Goal: Task Accomplishment & Management: Complete application form

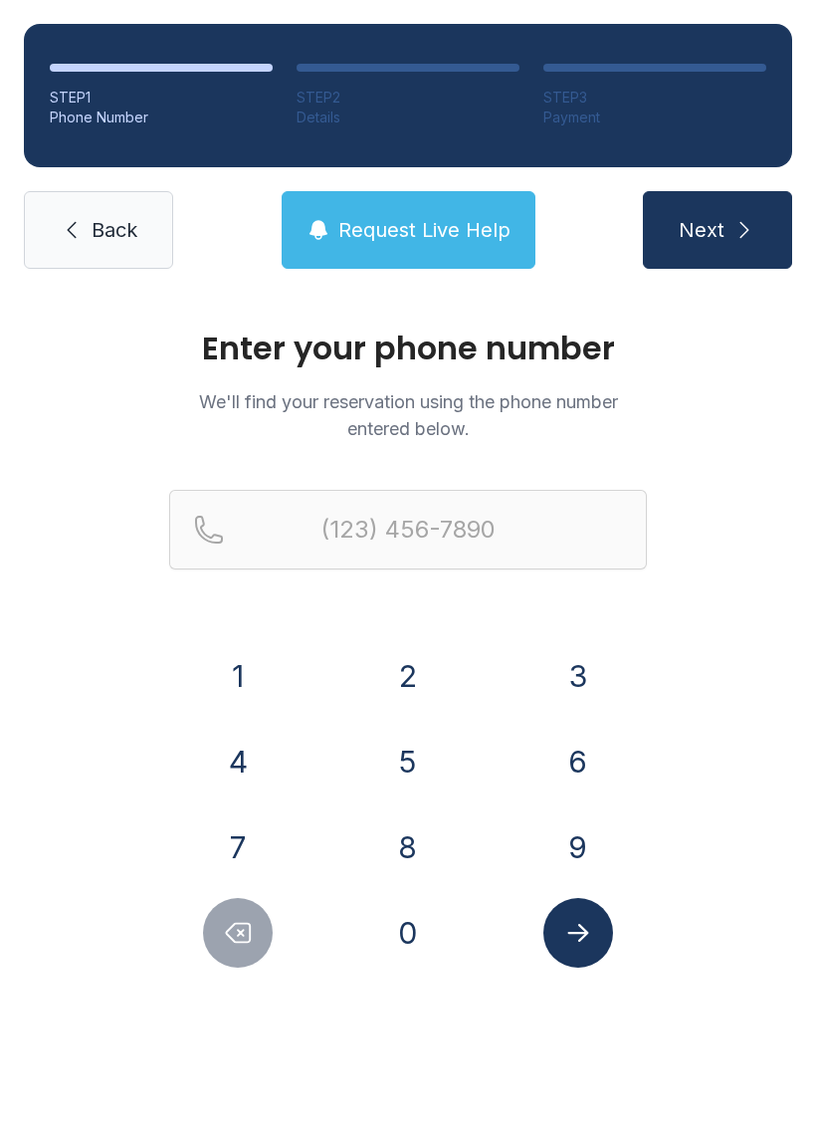
click at [398, 675] on button "2" at bounding box center [408, 676] width 70 height 70
click at [217, 661] on button "1" at bounding box center [238, 676] width 70 height 70
click at [211, 744] on button "4" at bounding box center [238, 762] width 70 height 70
click at [390, 737] on button "5" at bounding box center [408, 762] width 70 height 70
click at [230, 838] on button "7" at bounding box center [238, 847] width 70 height 70
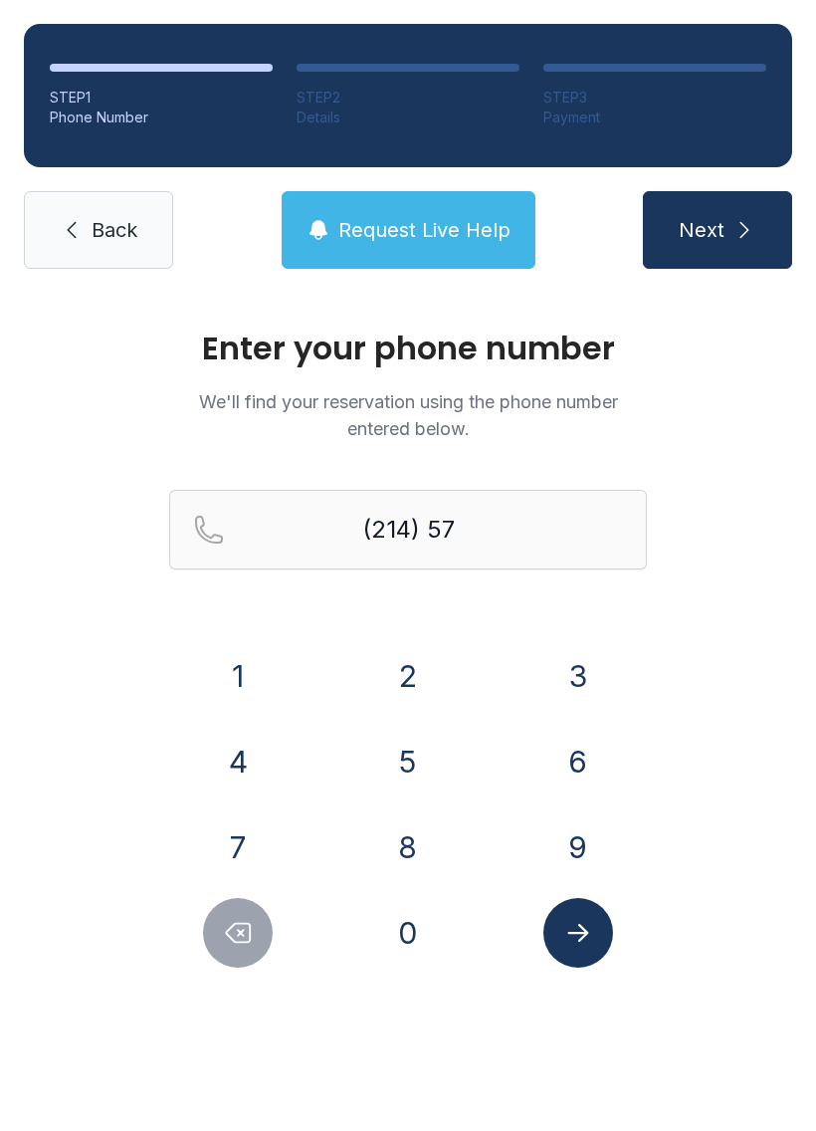
click at [571, 843] on button "9" at bounding box center [579, 847] width 70 height 70
click at [265, 748] on button "4" at bounding box center [238, 762] width 70 height 70
click at [401, 678] on button "2" at bounding box center [408, 676] width 70 height 70
click at [407, 932] on button "0" at bounding box center [408, 933] width 70 height 70
click at [235, 818] on button "7" at bounding box center [238, 847] width 70 height 70
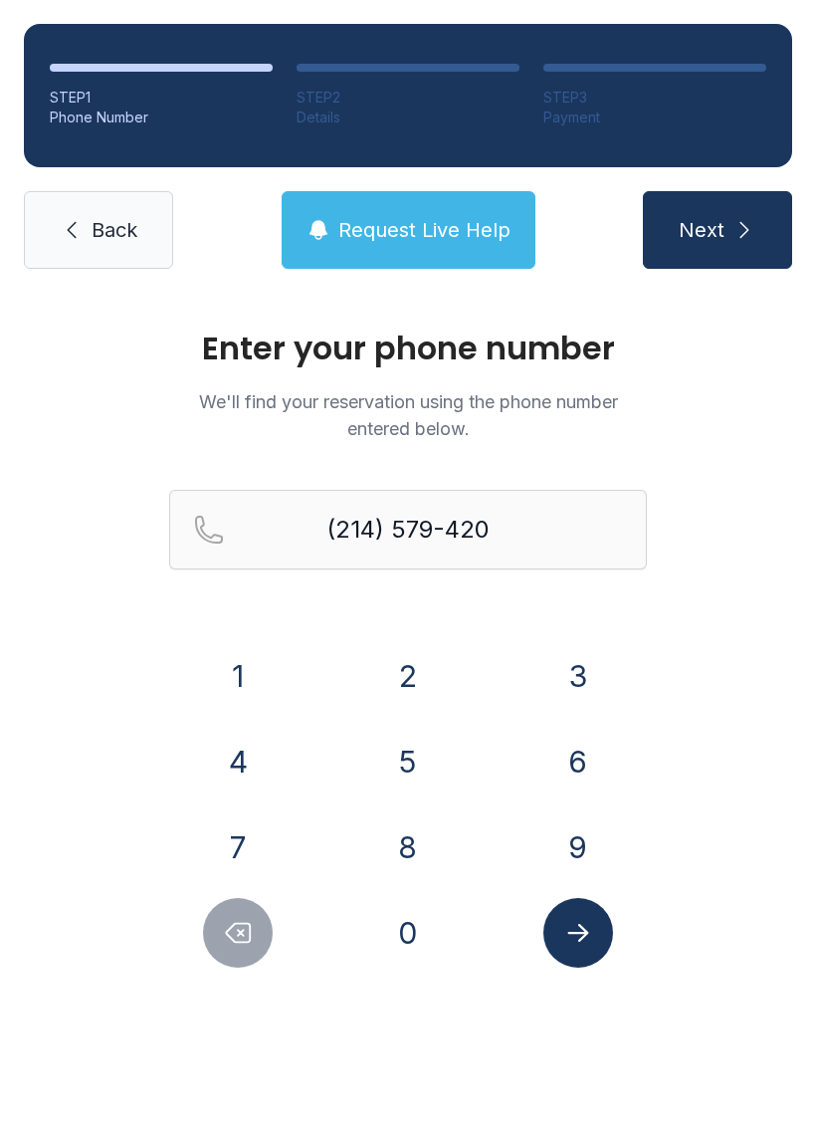
type input "[PHONE_NUMBER]"
click at [593, 933] on button "Submit lookup form" at bounding box center [579, 933] width 70 height 70
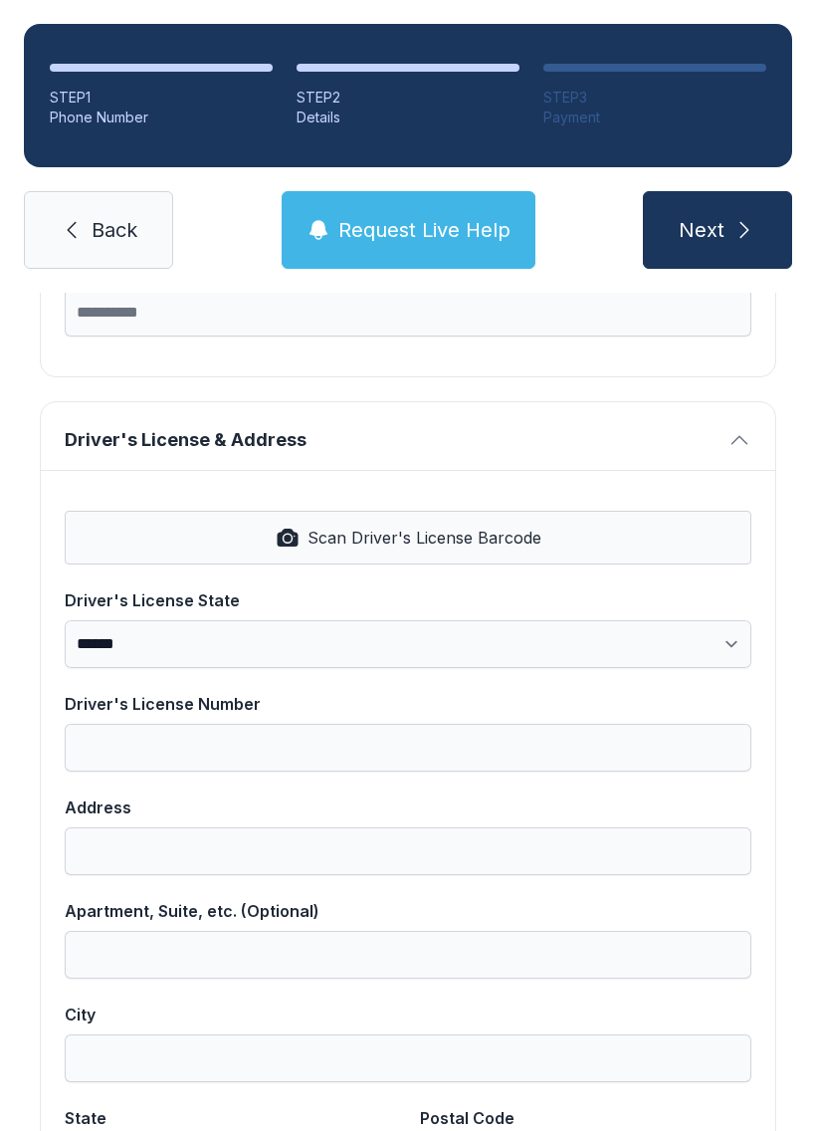
scroll to position [673, 0]
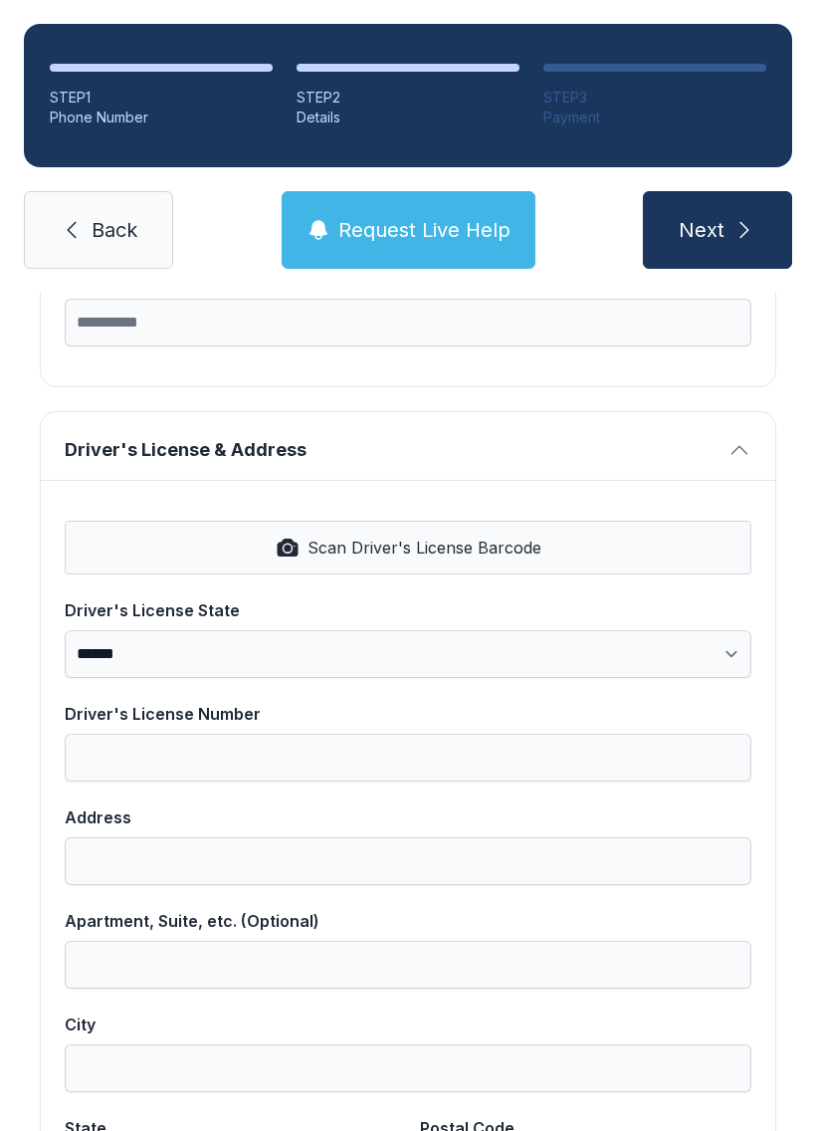
click at [735, 448] on icon "button" at bounding box center [740, 450] width 24 height 24
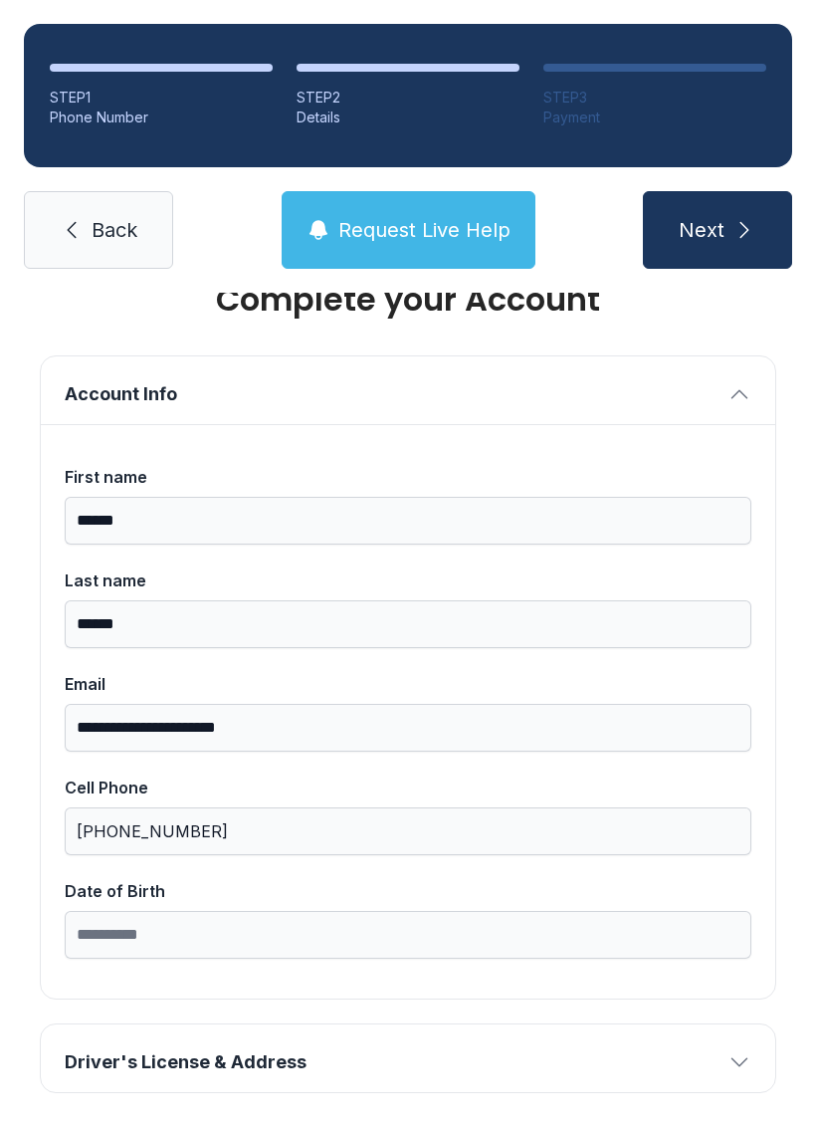
scroll to position [47, 0]
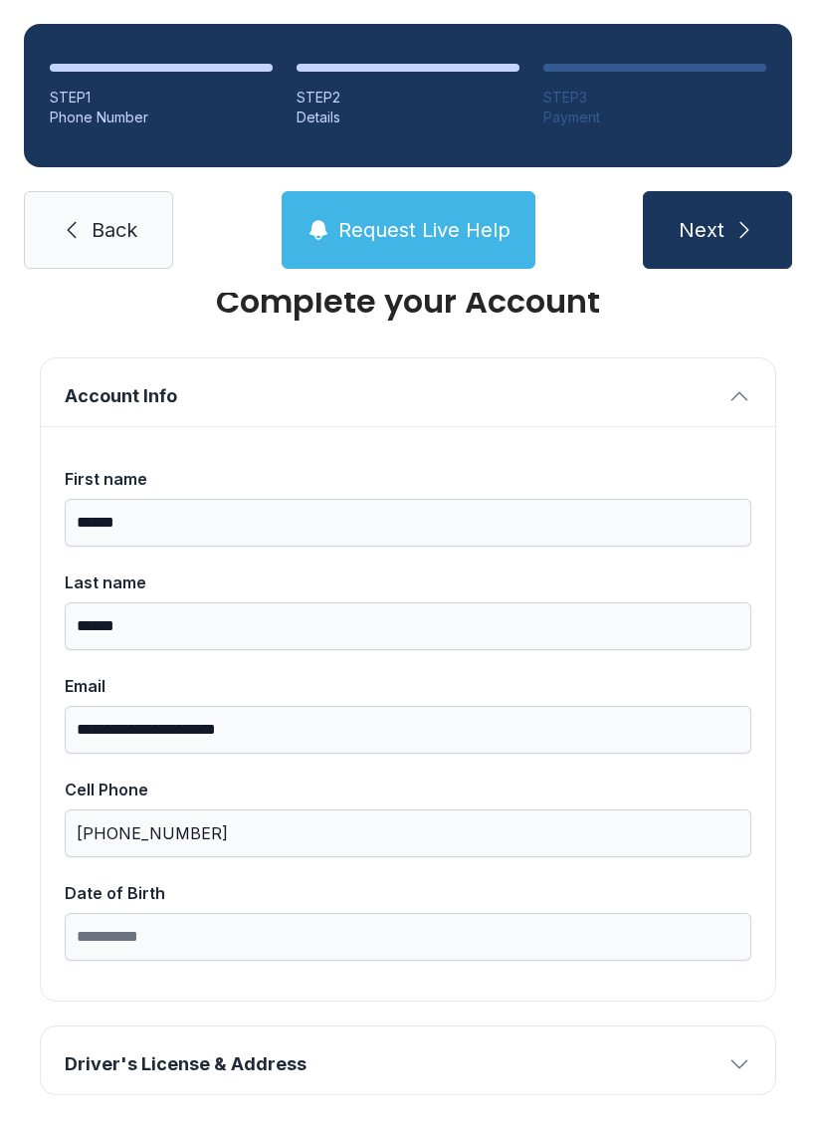
click at [739, 1065] on icon "button" at bounding box center [740, 1064] width 24 height 24
click at [745, 1066] on icon "button" at bounding box center [740, 1064] width 17 height 9
click at [732, 1061] on icon "button" at bounding box center [740, 1064] width 24 height 24
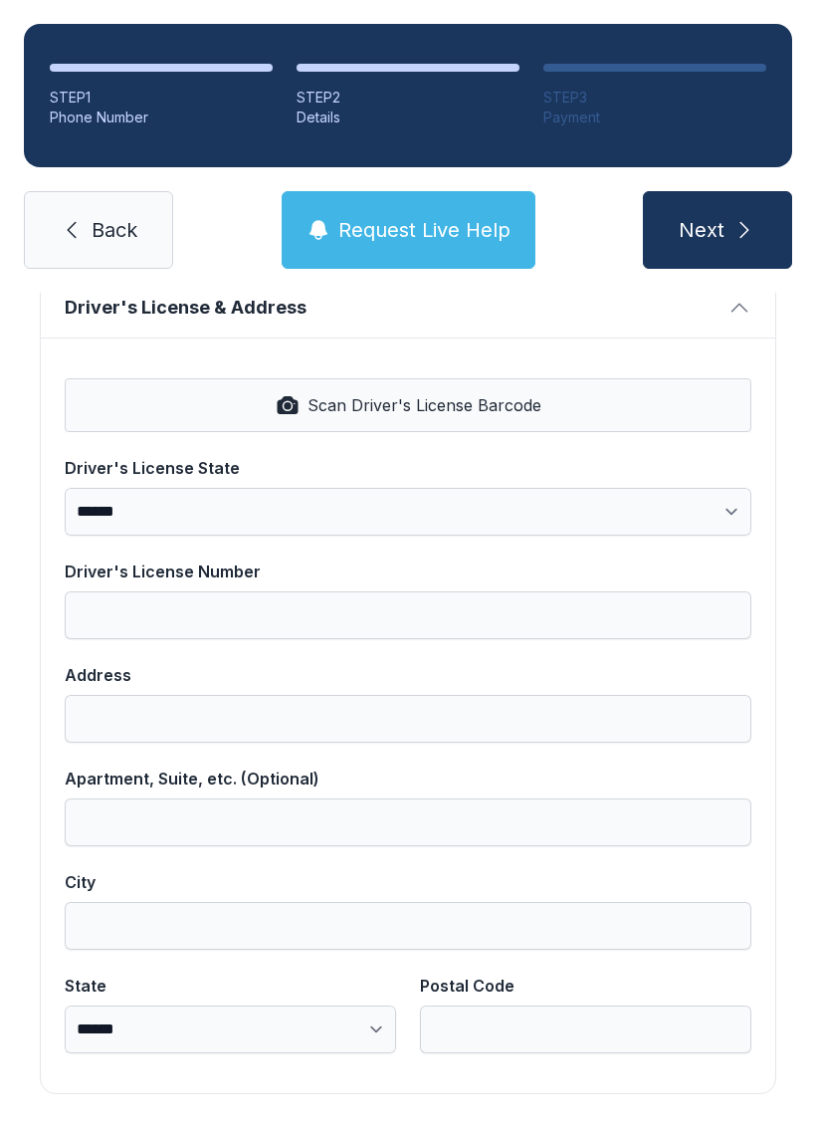
scroll to position [802, 0]
click at [729, 234] on button "Next" at bounding box center [717, 230] width 149 height 78
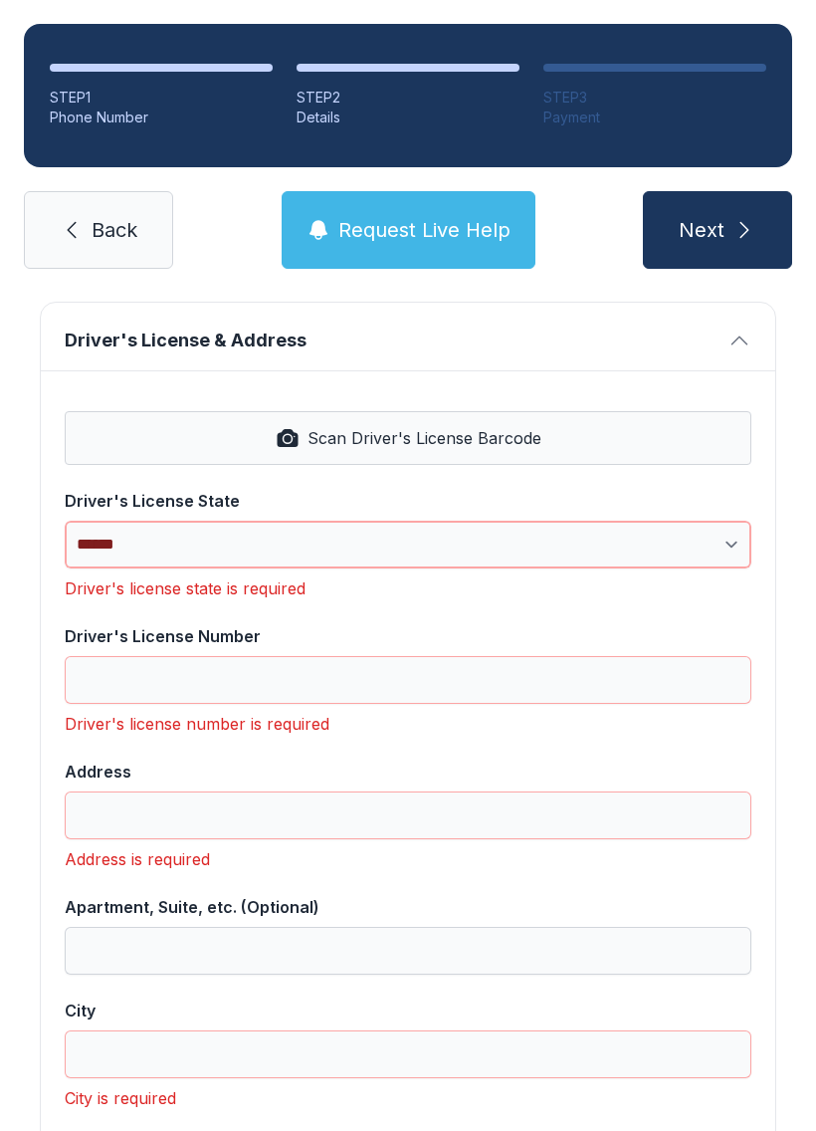
click at [736, 532] on select "**********" at bounding box center [408, 545] width 687 height 48
click at [647, 689] on input "Driver's License Number" at bounding box center [408, 680] width 687 height 48
click at [696, 523] on select "**********" at bounding box center [408, 545] width 687 height 48
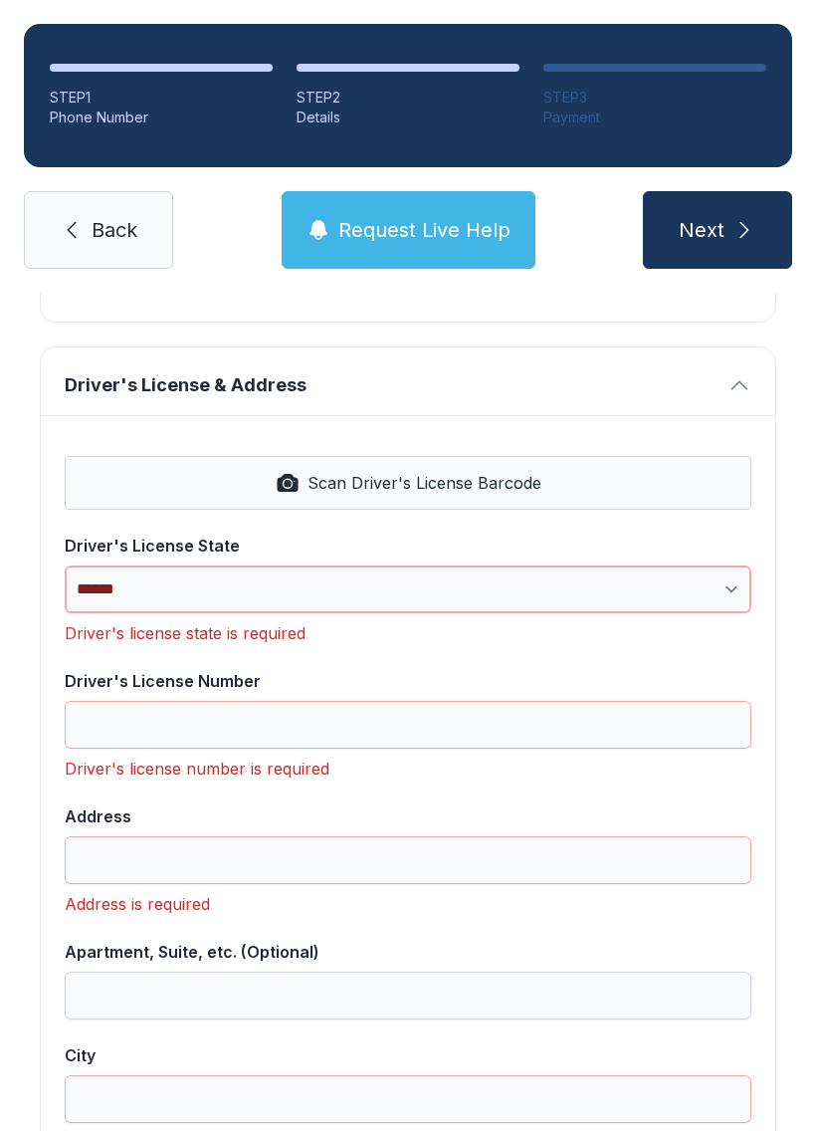
scroll to position [702, 0]
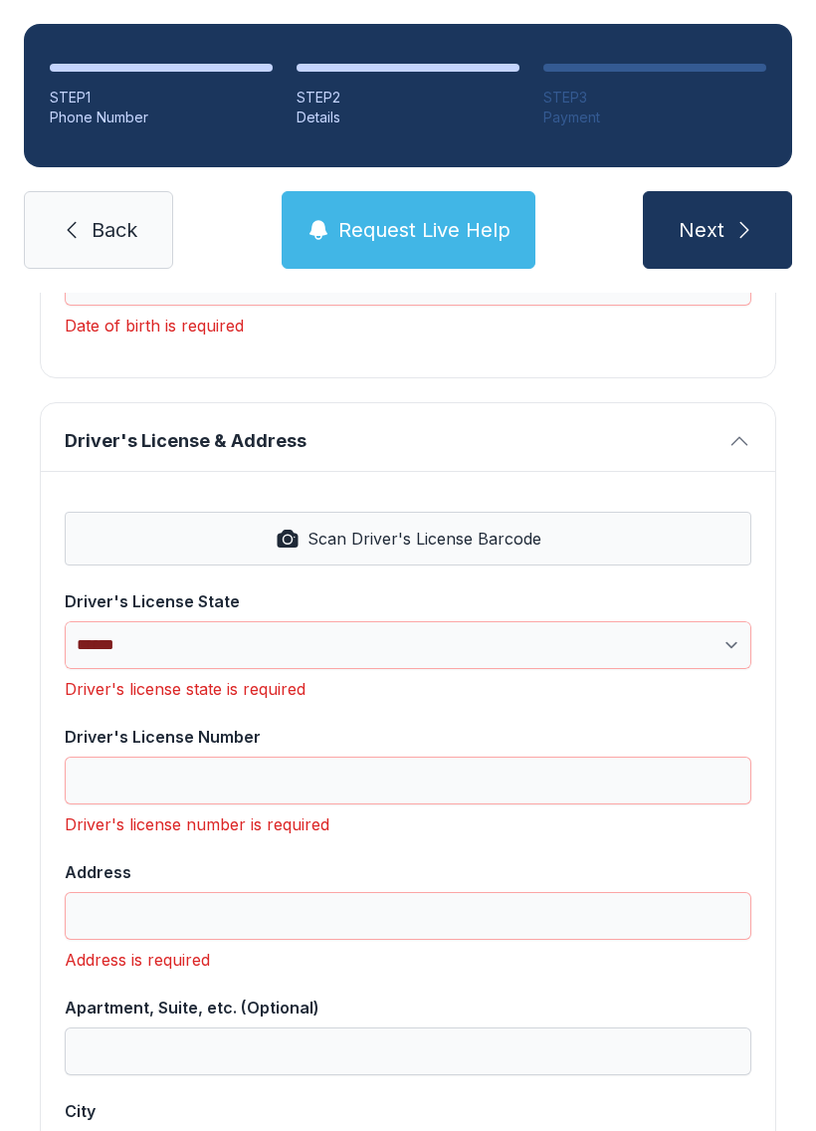
click at [652, 546] on button "Scan Driver's License Barcode" at bounding box center [408, 539] width 687 height 54
click at [86, 262] on link "Back" at bounding box center [98, 230] width 149 height 78
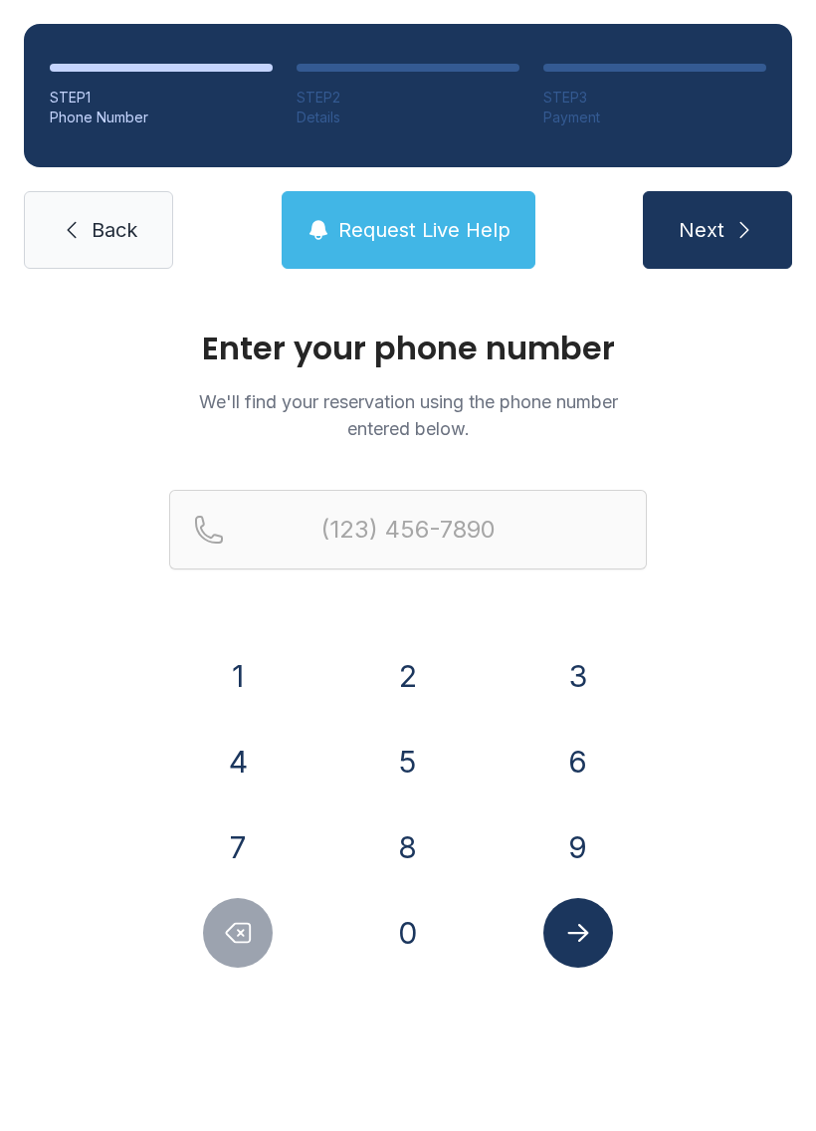
click at [86, 262] on link "Back" at bounding box center [98, 230] width 149 height 78
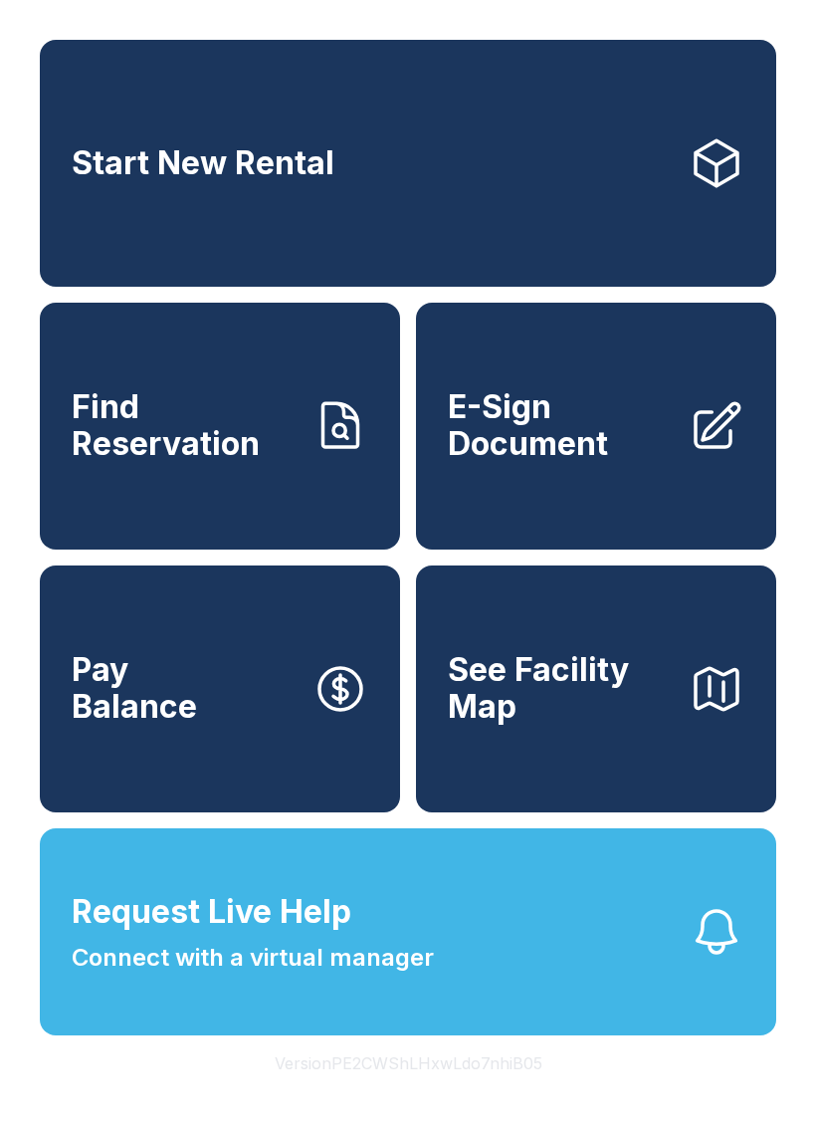
click at [156, 976] on span "Connect with a virtual manager" at bounding box center [253, 958] width 362 height 36
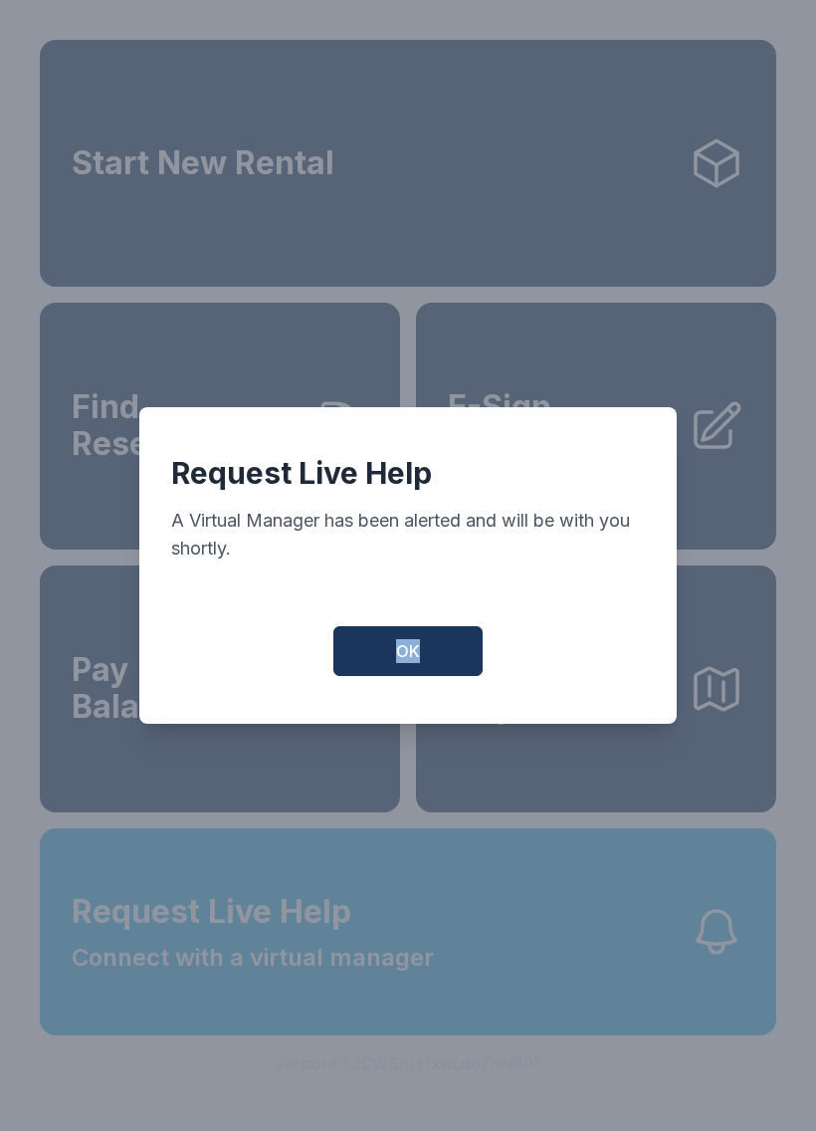
click at [439, 674] on button "OK" at bounding box center [407, 651] width 149 height 50
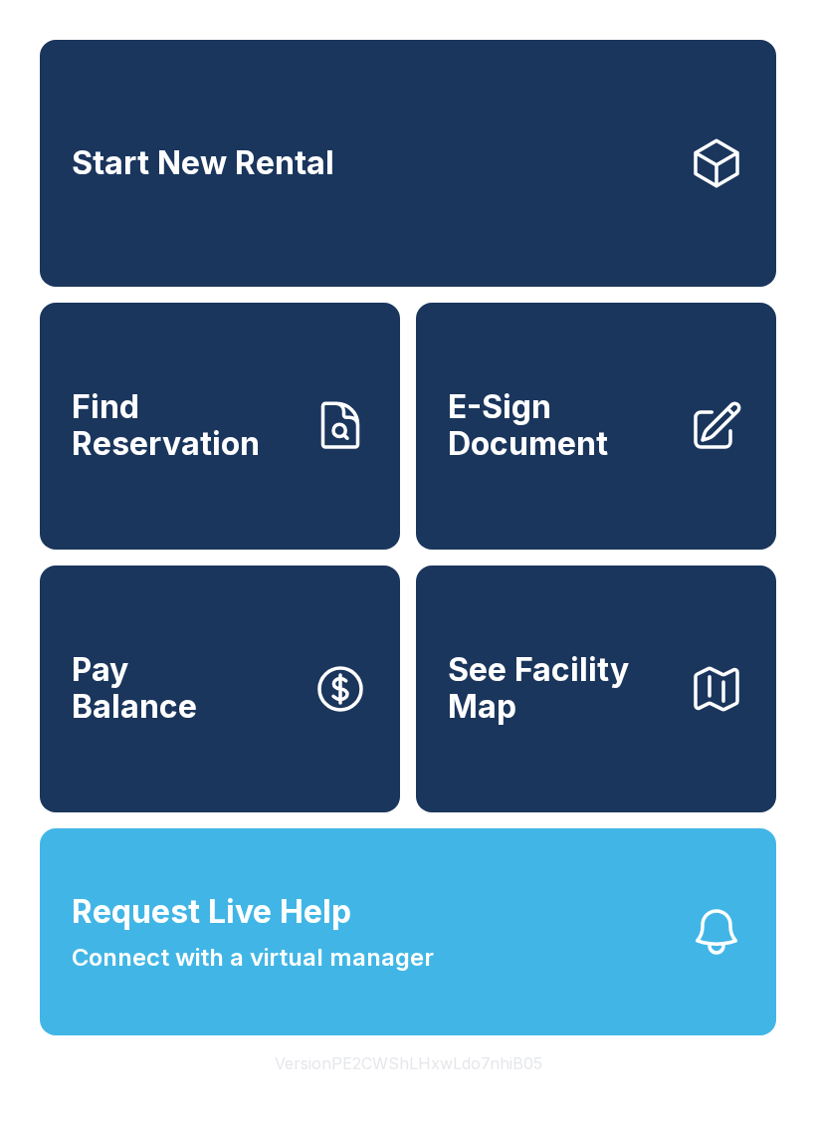
click at [443, 979] on button "Request Live Help Connect with a virtual manager" at bounding box center [408, 931] width 737 height 207
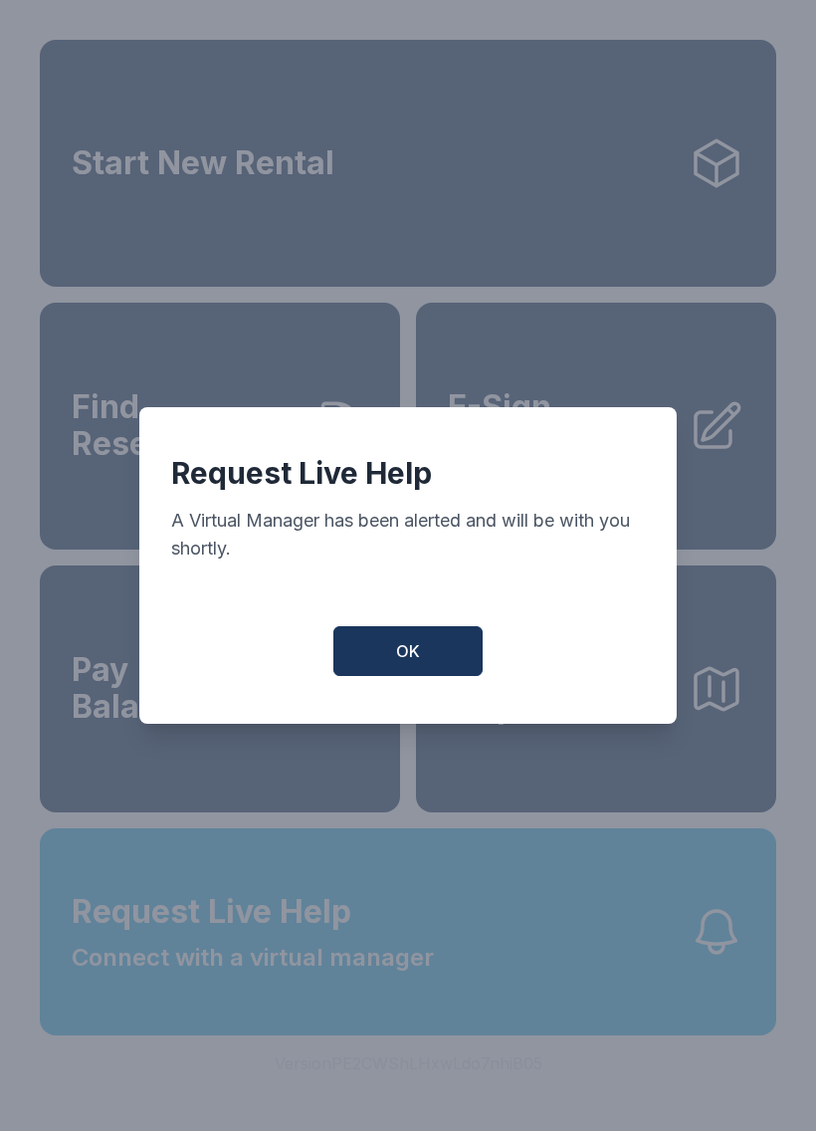
click at [412, 663] on span "OK" at bounding box center [408, 651] width 24 height 24
